Goal: Navigation & Orientation: Find specific page/section

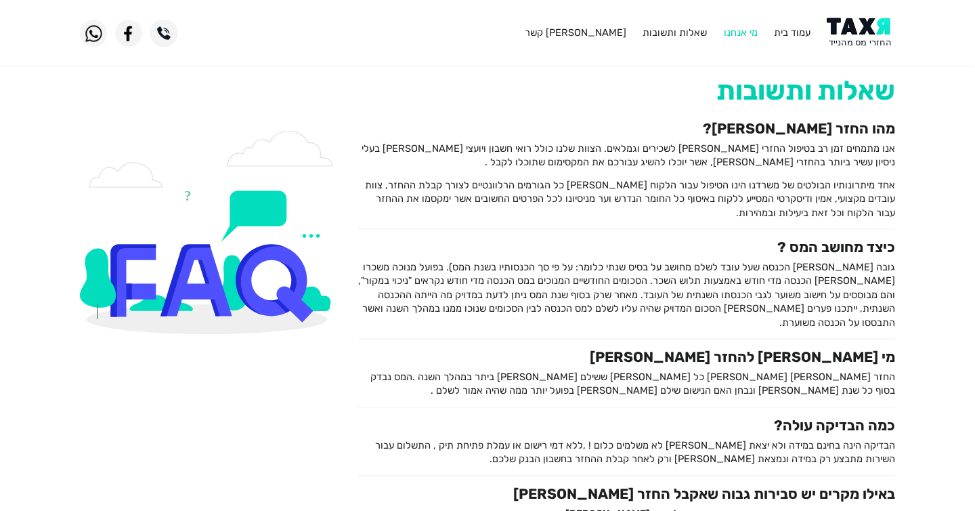
click at [748, 30] on link "מי אנחנו" at bounding box center [741, 32] width 34 height 12
